Goal: Task Accomplishment & Management: Complete application form

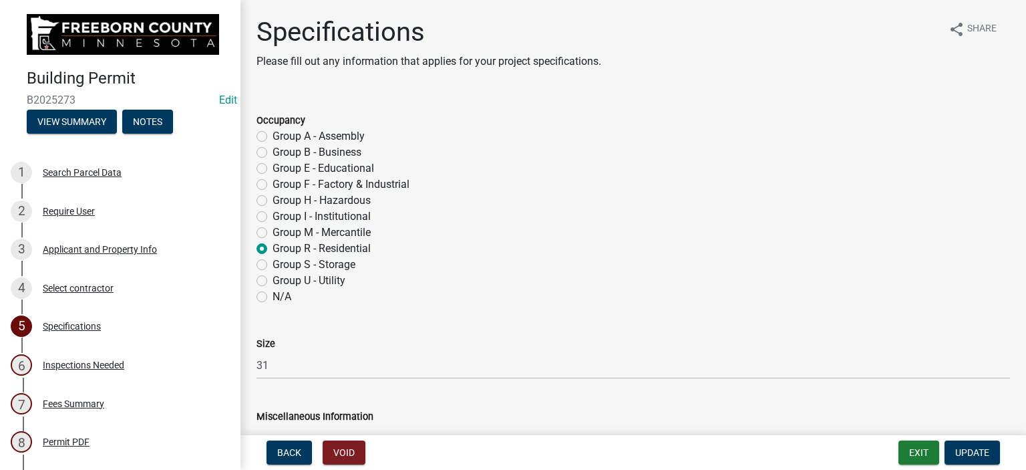
select select "cf5e982a-8fde-449d-bcd8-be8cdfb99374"
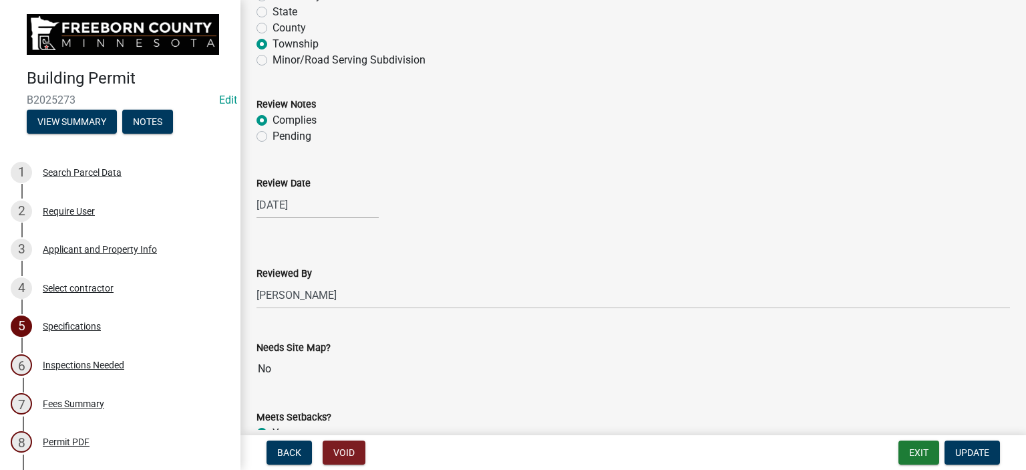
scroll to position [1135, 0]
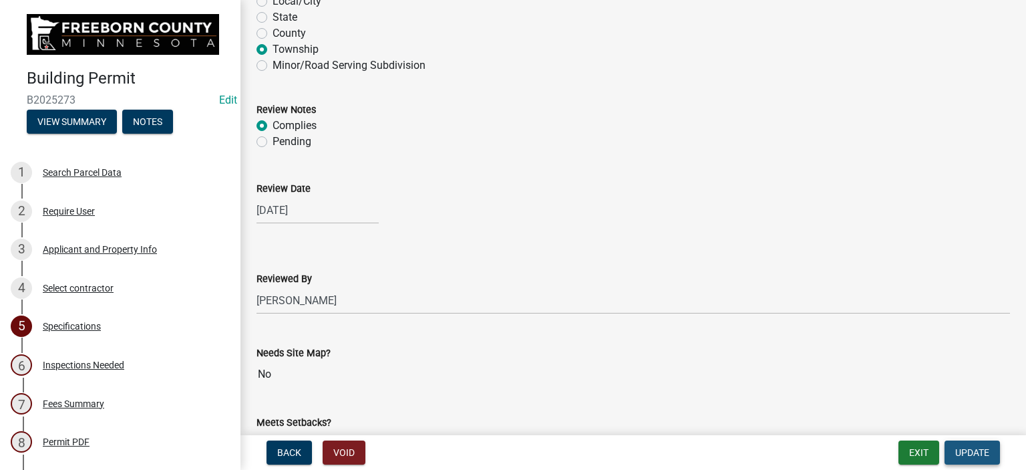
click at [963, 453] on span "Update" at bounding box center [972, 452] width 34 height 11
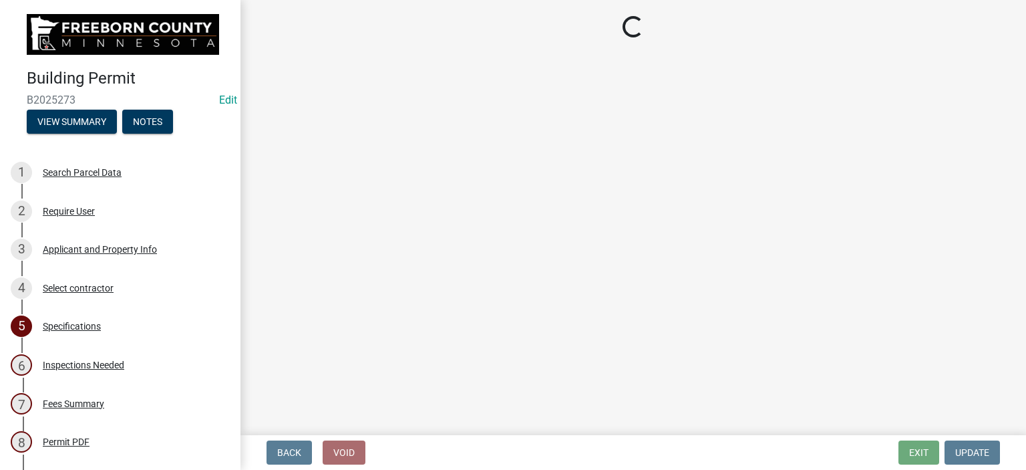
select select "24c4516e-7a9f-48a4-a0b5-6d857a377a6e"
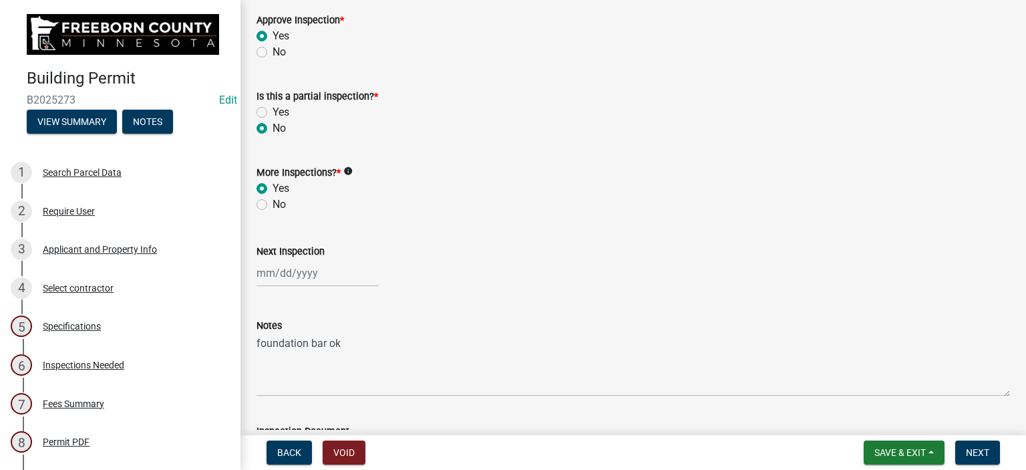
scroll to position [462, 0]
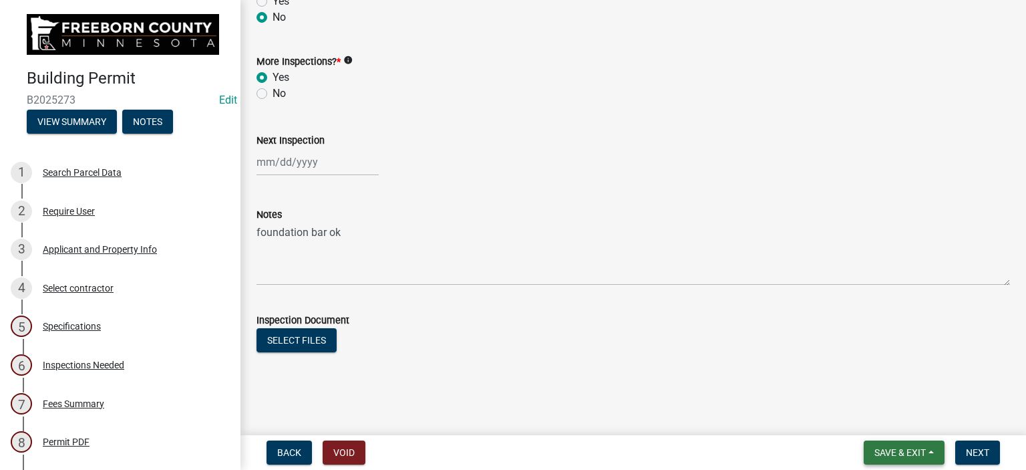
click at [894, 455] on span "Save & Exit" at bounding box center [899, 452] width 51 height 11
click at [874, 422] on button "Save & Exit" at bounding box center [891, 417] width 107 height 32
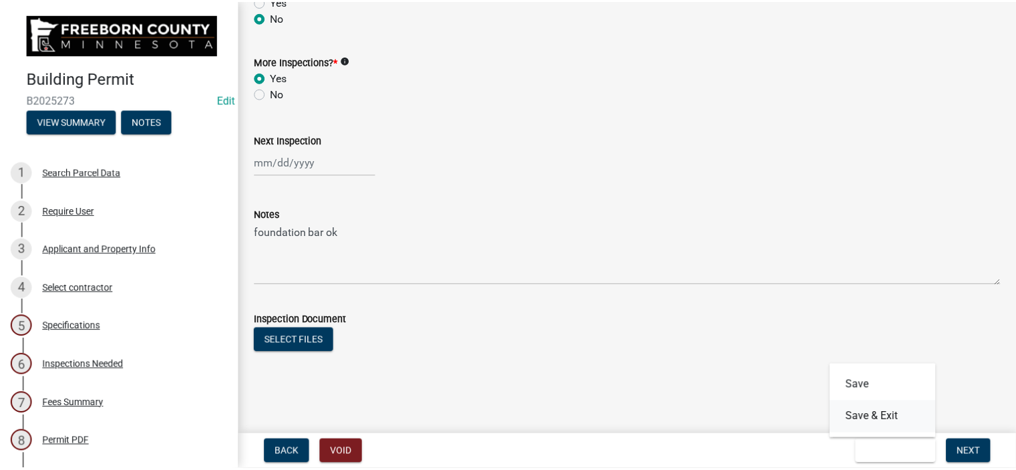
scroll to position [0, 0]
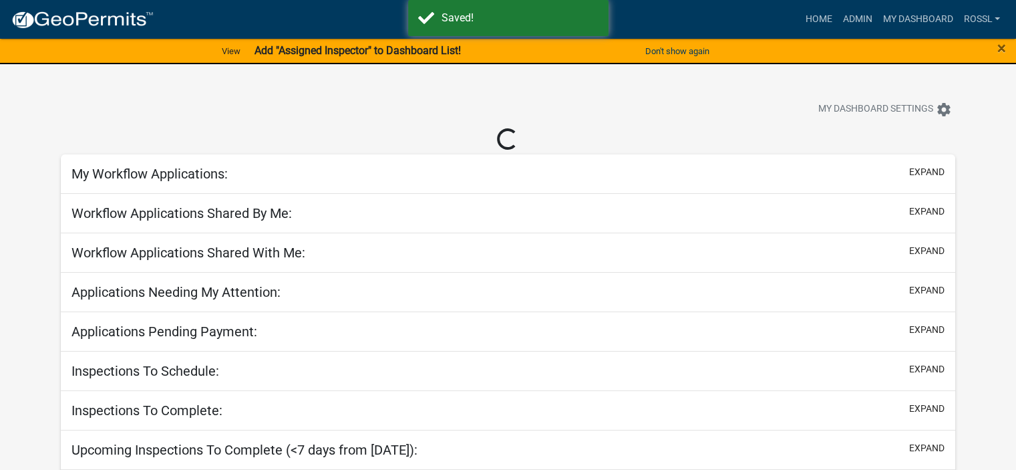
select select "2: 50"
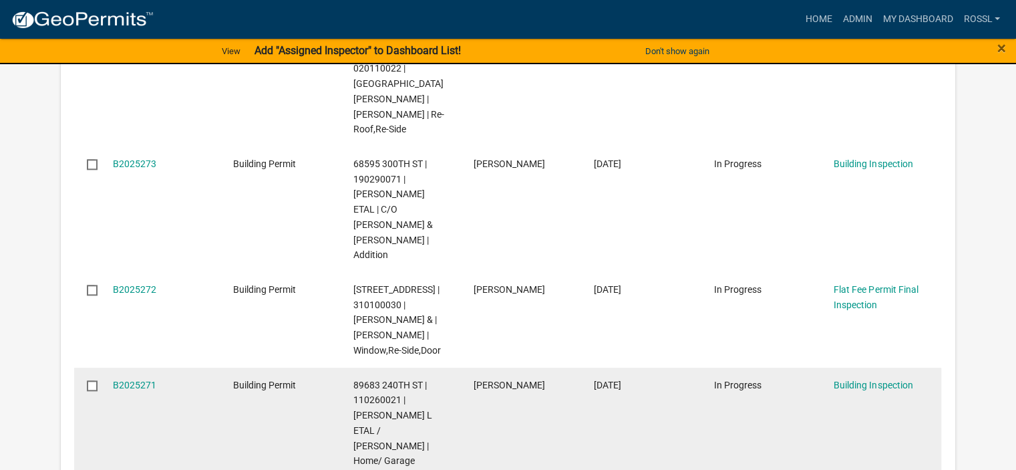
scroll to position [1536, 0]
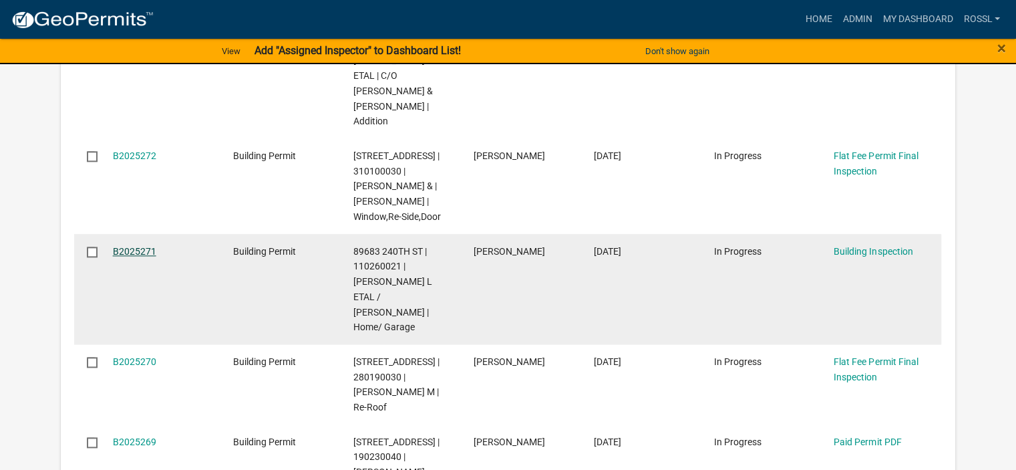
click at [126, 246] on link "B2025271" at bounding box center [134, 251] width 43 height 11
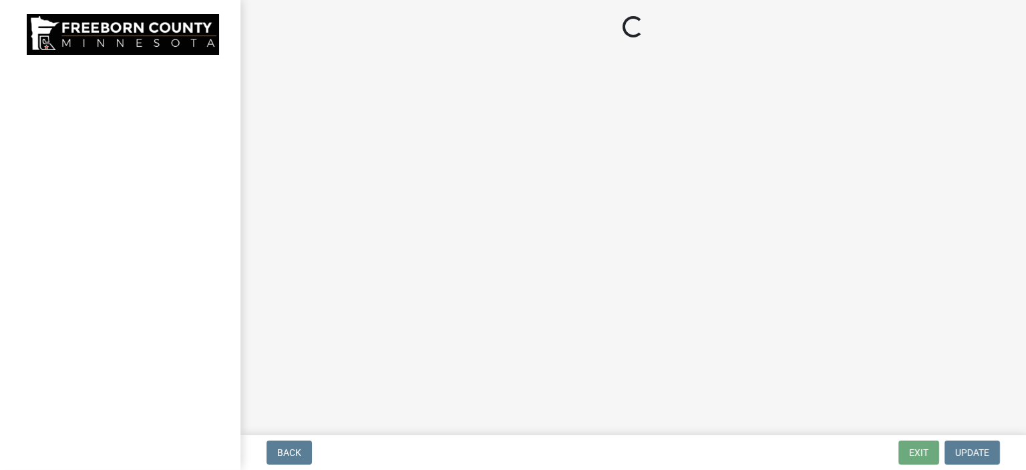
select select "306567ba-5481-4577-869f-56a75bb08b28"
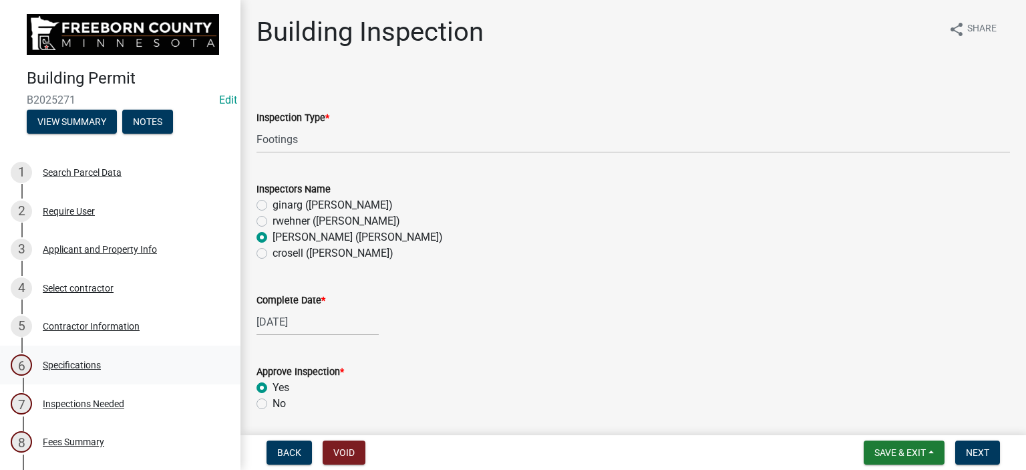
click at [91, 365] on div "Specifications" at bounding box center [72, 364] width 58 height 9
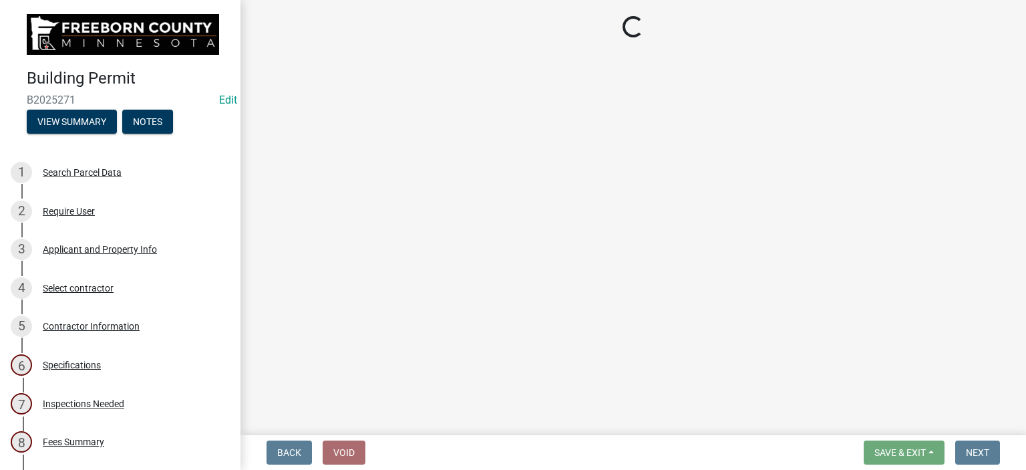
select select "cf5e982a-8fde-449d-bcd8-be8cdfb99374"
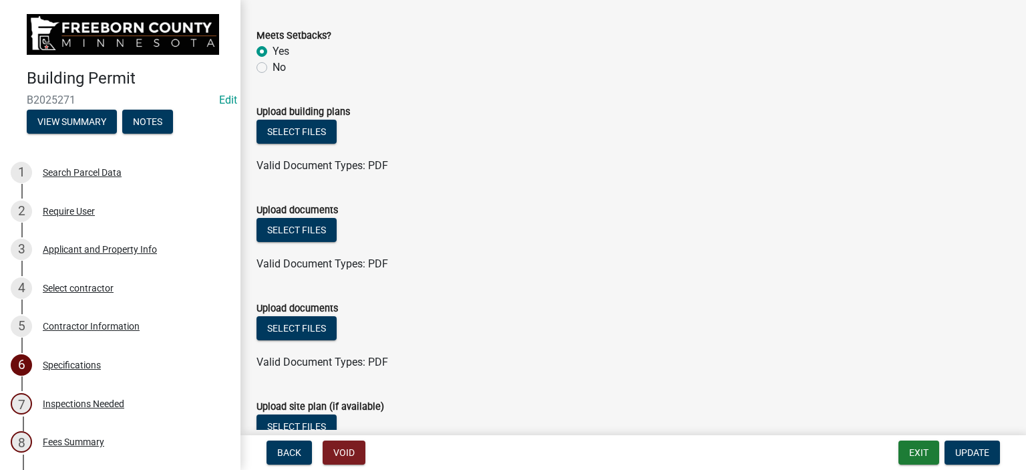
scroll to position [1424, 0]
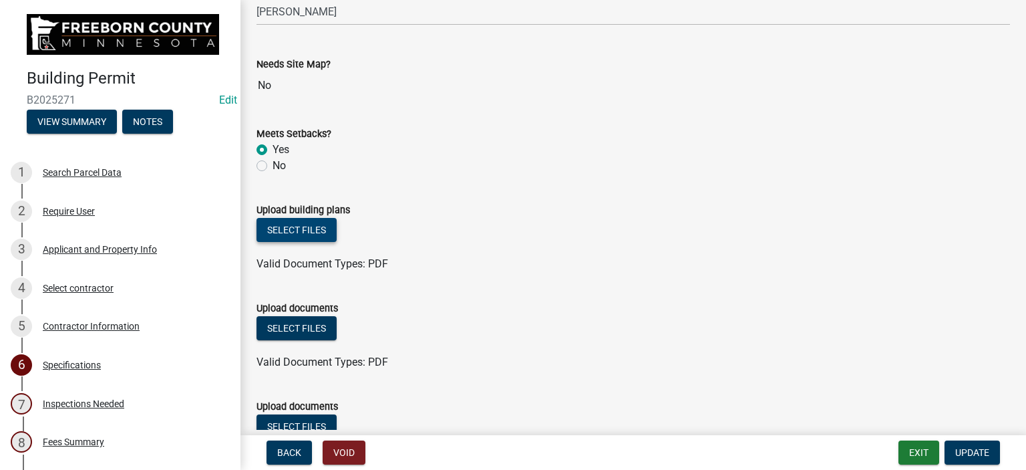
click at [307, 229] on button "Select files" at bounding box center [296, 230] width 80 height 24
